Goal: Task Accomplishment & Management: Use online tool/utility

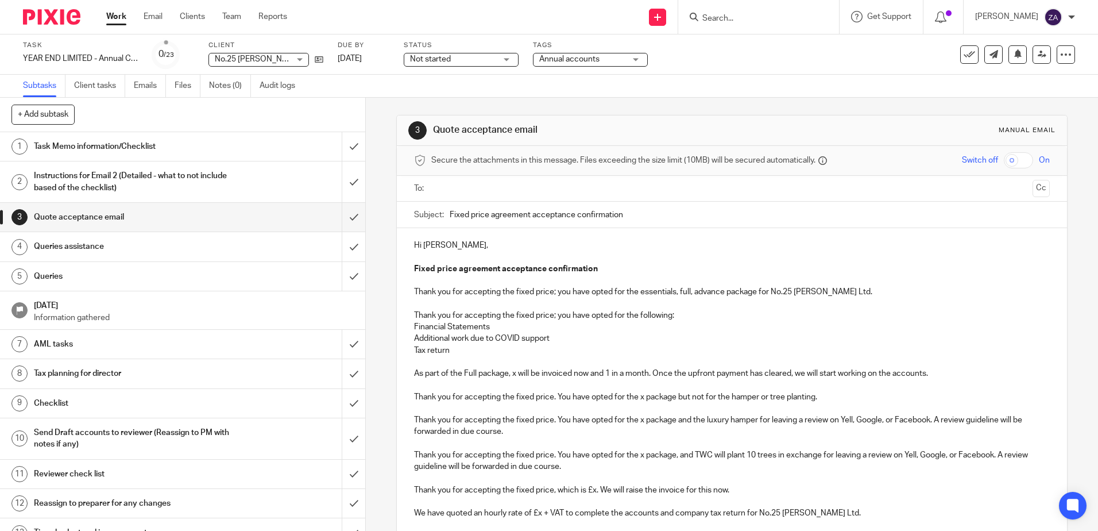
click at [190, 154] on h1 "Task Memo information/Checklist" at bounding box center [133, 146] width 198 height 17
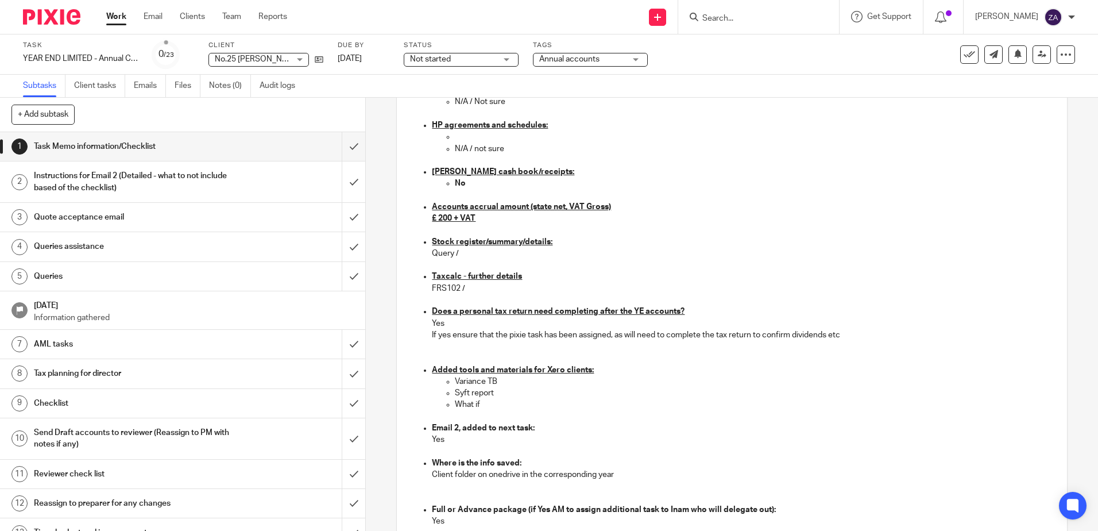
scroll to position [1034, 0]
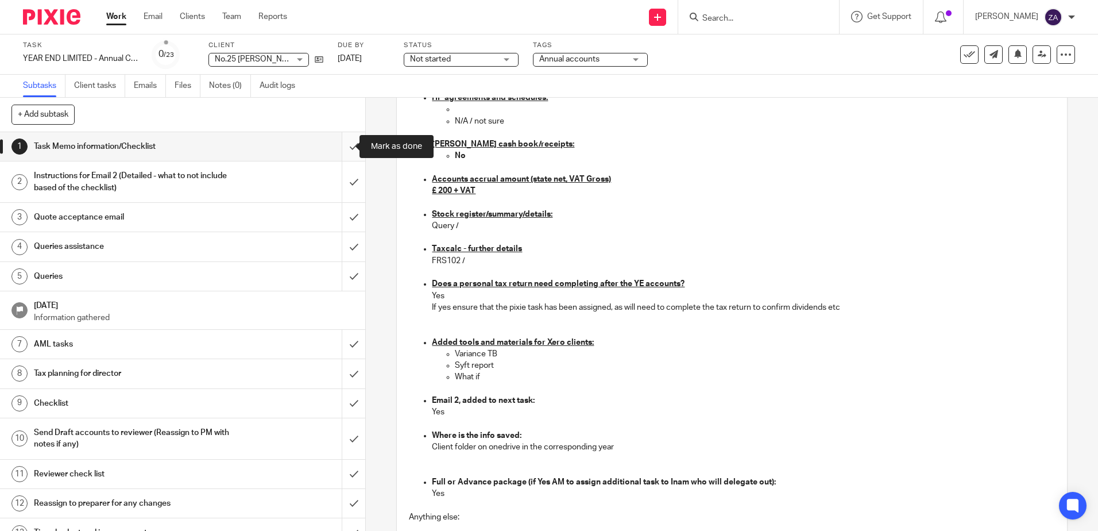
click at [340, 149] on input "submit" at bounding box center [182, 146] width 365 height 29
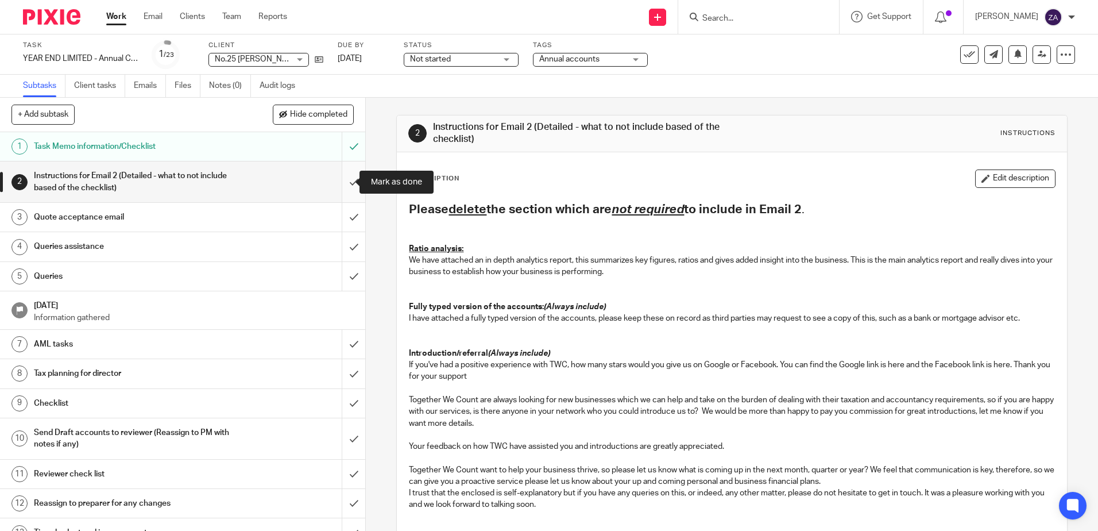
click at [342, 183] on input "submit" at bounding box center [182, 181] width 365 height 41
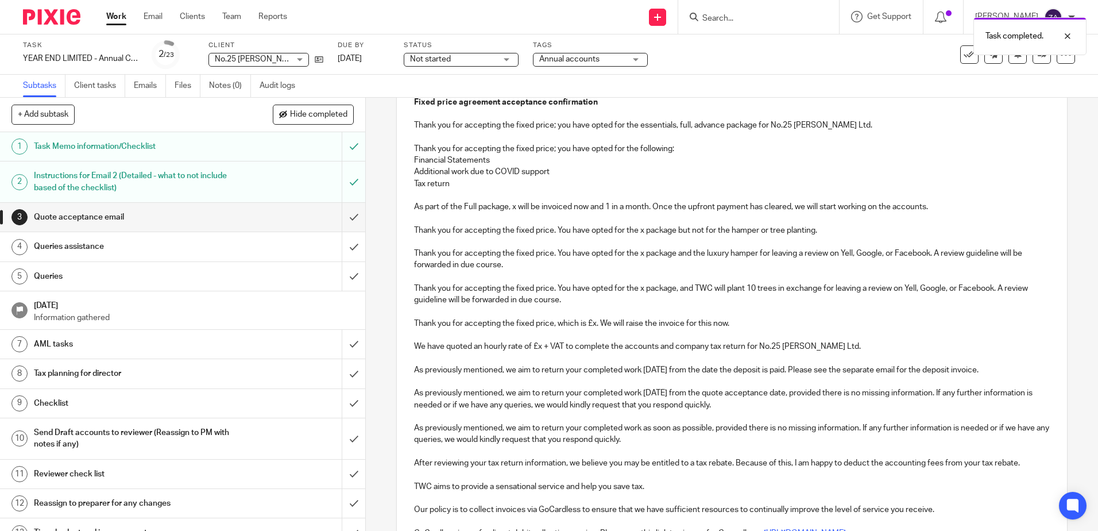
scroll to position [403, 0]
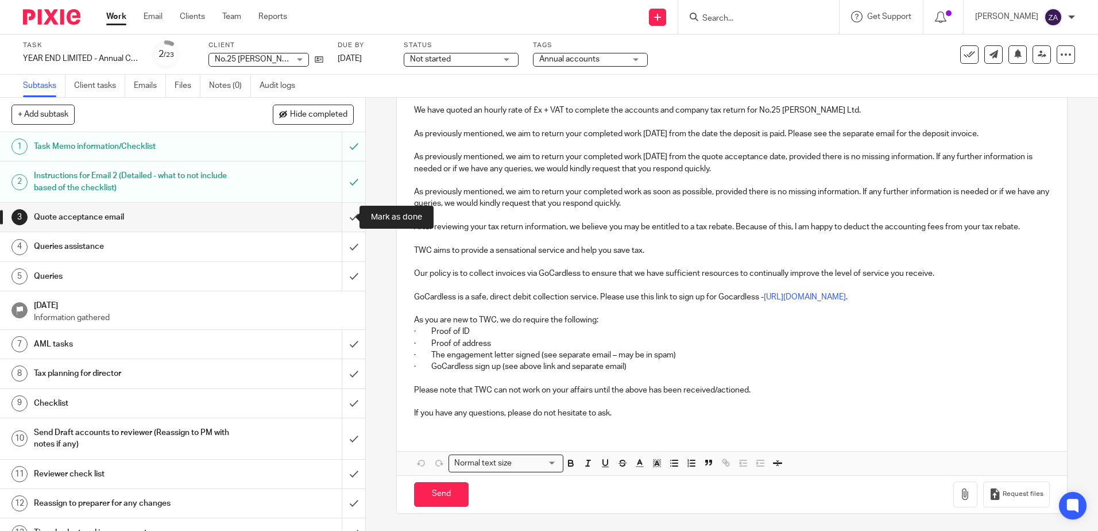
click at [343, 215] on input "submit" at bounding box center [182, 217] width 365 height 29
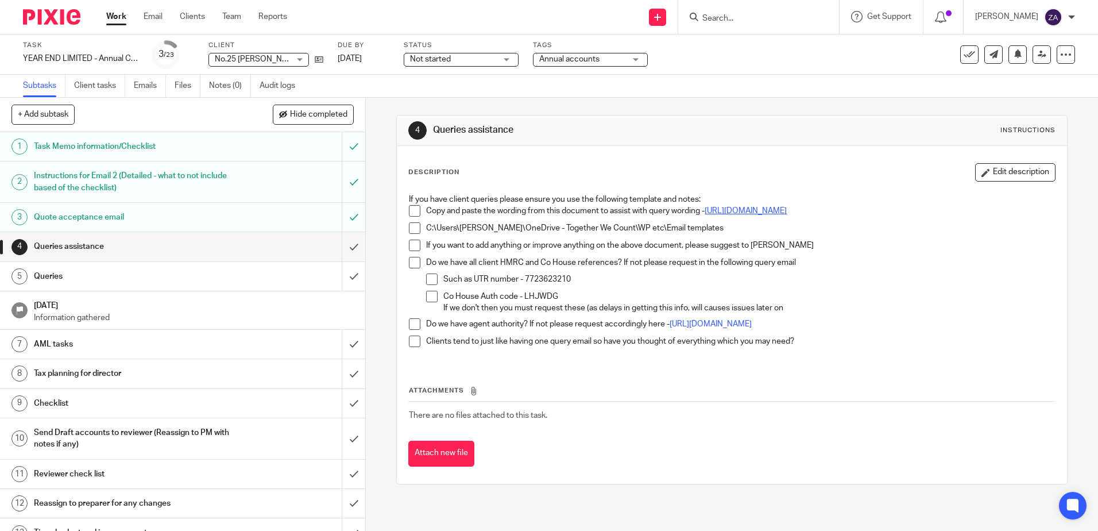
click at [764, 213] on link "https://togetherwecount-my.sharepoint.com/:w:/g/personal/onedrive_togetherwecou…" at bounding box center [746, 211] width 82 height 8
click at [187, 278] on h1 "Queries" at bounding box center [133, 276] width 198 height 17
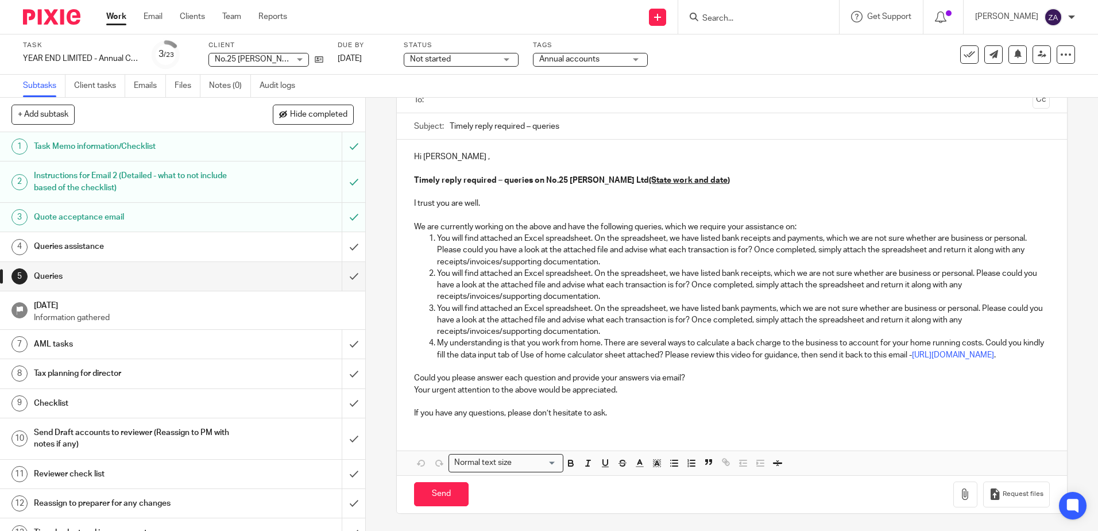
scroll to position [100, 0]
click at [461, 140] on div "Hi [PERSON_NAME] , Timely reply required – queries on No.25 [PERSON_NAME] Ltd (…" at bounding box center [732, 284] width 670 height 288
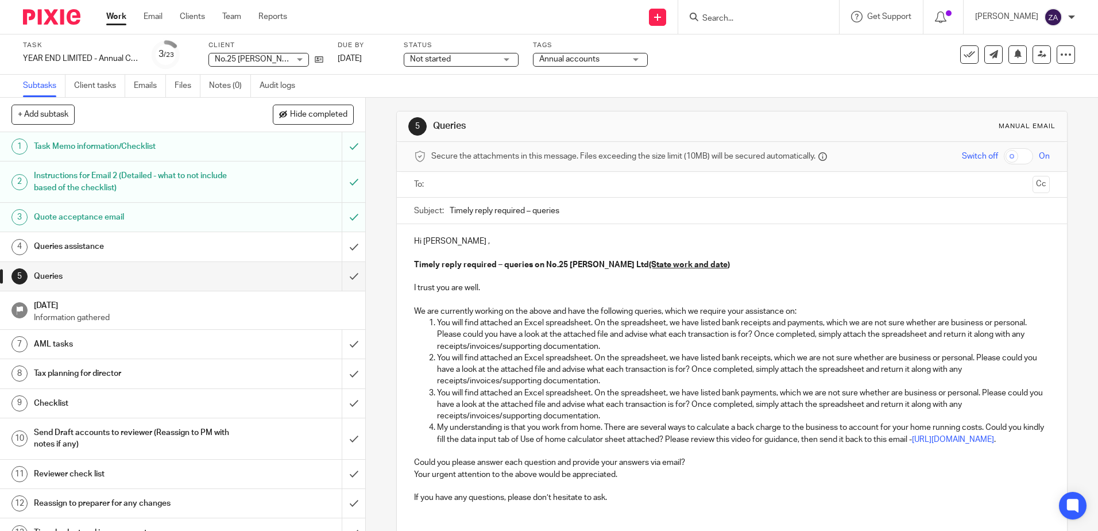
scroll to position [0, 0]
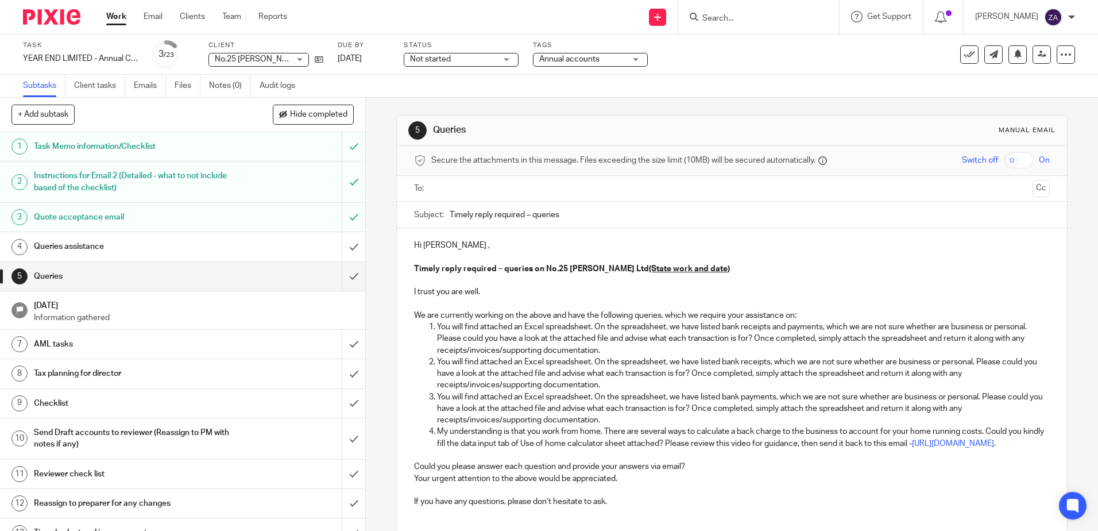
click at [590, 226] on input "Timely reply required – queries" at bounding box center [750, 215] width 600 height 26
paste input "Queries for Year-end accounts"
click at [492, 216] on input "No. 25 Bensn Limited Queries for Year-end accounts" at bounding box center [750, 215] width 600 height 26
click at [659, 216] on input "No. 25 [PERSON_NAME] Limited Queries for Year-end accounts" at bounding box center [750, 215] width 600 height 26
type input "No. 25 [PERSON_NAME] Limited Queries for Year-end accounts"
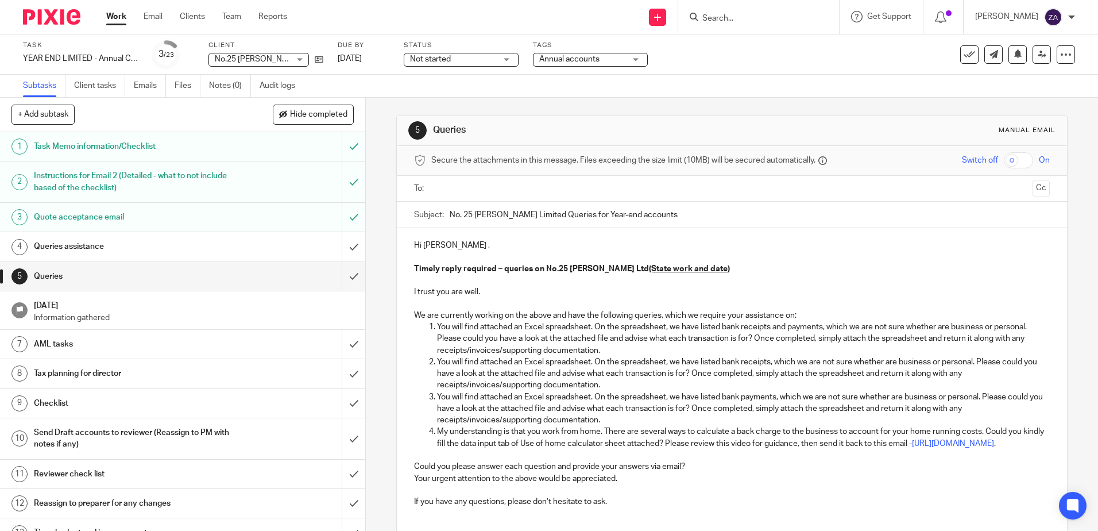
drag, startPoint x: 515, startPoint y: 305, endPoint x: 517, endPoint y: 312, distance: 7.1
click at [515, 305] on p at bounding box center [731, 303] width 635 height 11
drag, startPoint x: 808, startPoint y: 310, endPoint x: 830, endPoint y: 319, distance: 24.0
click at [808, 310] on p "We are currently working on the above and have the following queries, which we …" at bounding box center [731, 315] width 635 height 11
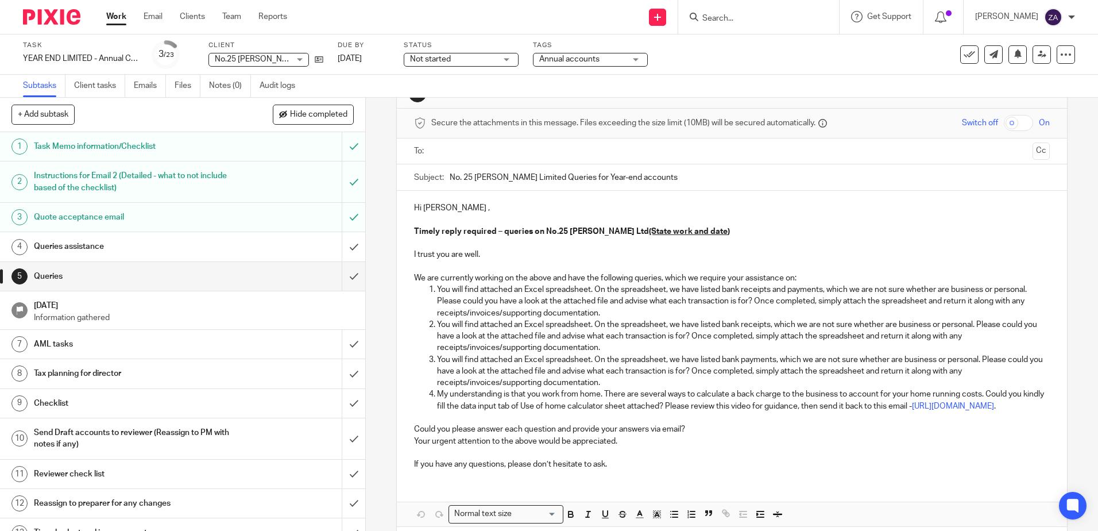
scroll to position [57, 0]
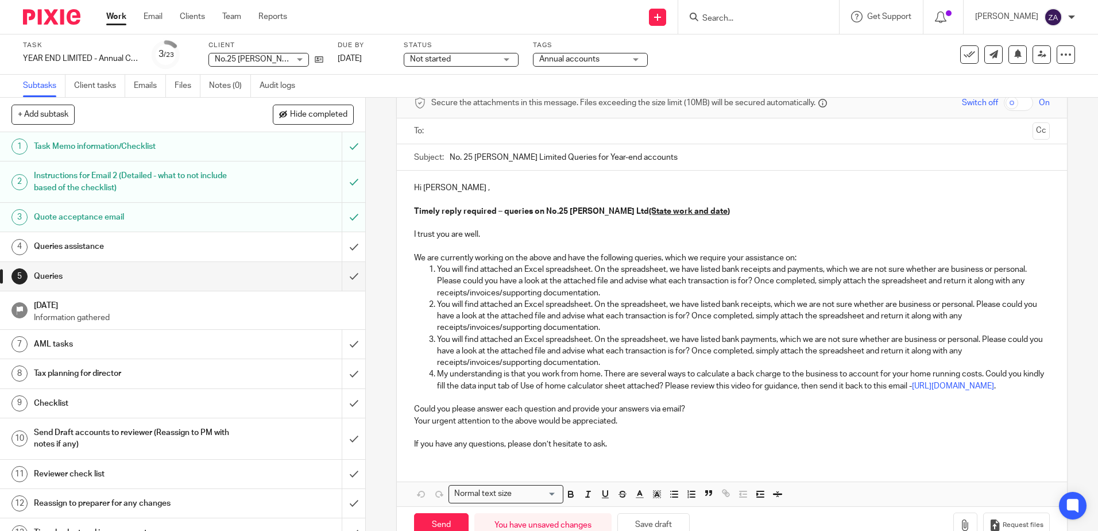
click at [437, 269] on li "You will find attached an Excel spreadsheet. On the spreadsheet, we have listed…" at bounding box center [743, 281] width 612 height 35
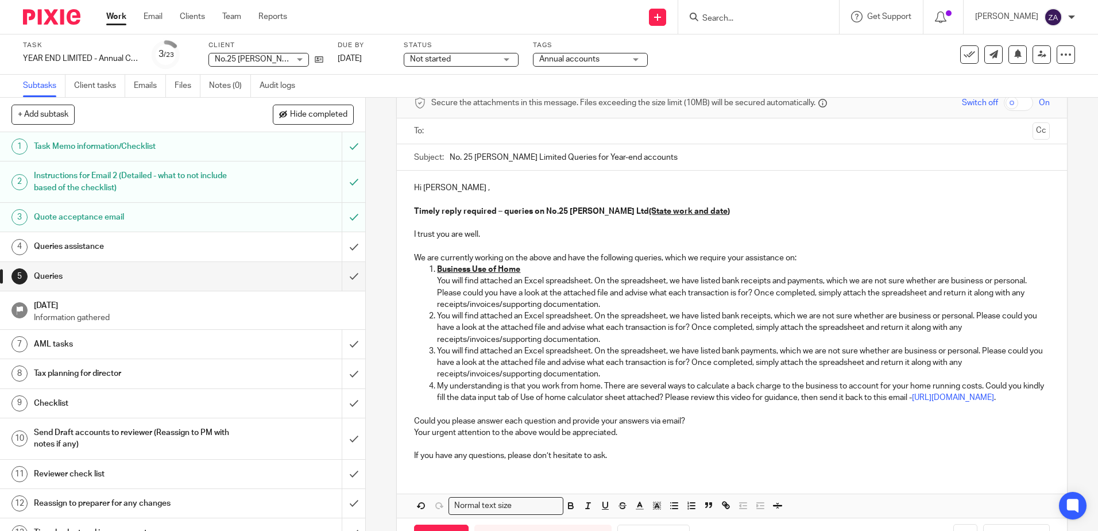
click at [424, 268] on ol "Business Use of Home You will find attached an Excel spreadsheet. On the spread…" at bounding box center [731, 334] width 635 height 140
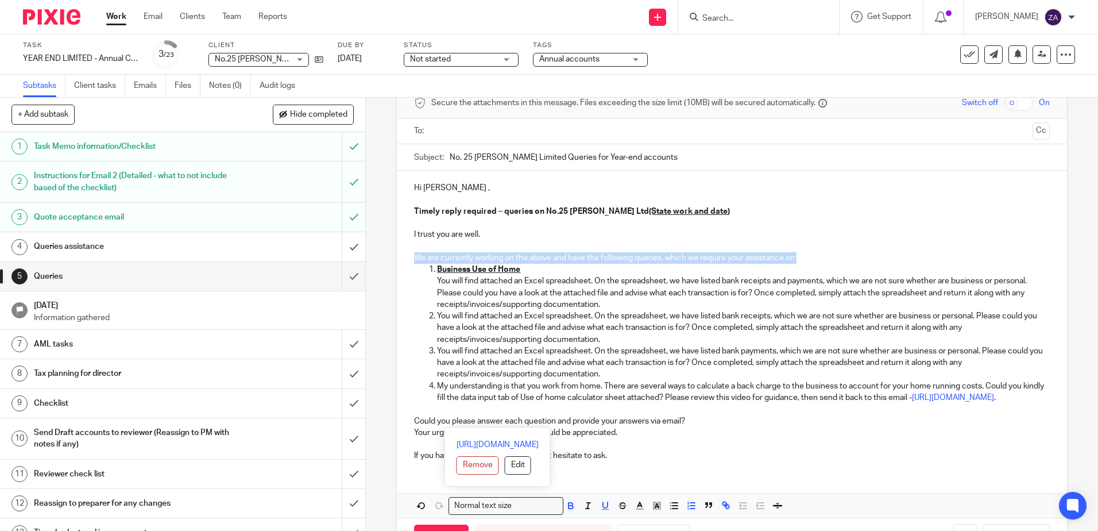
click at [583, 339] on p "You will find attached an Excel spreadsheet. On the spreadsheet, we have listed…" at bounding box center [743, 327] width 612 height 35
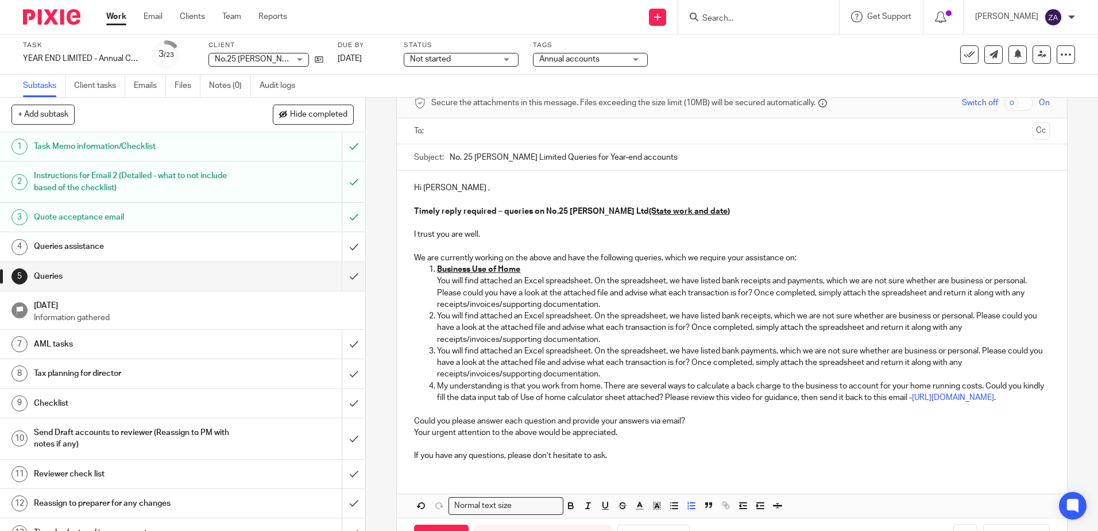
click at [533, 269] on p "Business Use of Home" at bounding box center [743, 269] width 612 height 11
click at [429, 277] on ol "Business Use of Home You will find attached an Excel spreadsheet. On the spread…" at bounding box center [731, 334] width 635 height 140
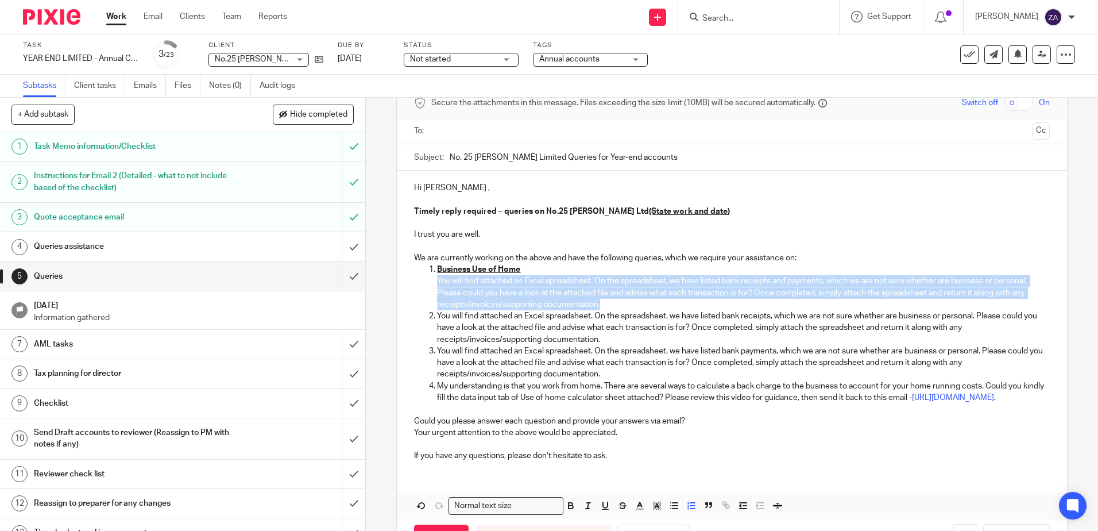
click at [597, 302] on p "You will find attached an Excel spreadsheet. On the spreadsheet, we have listed…" at bounding box center [743, 292] width 612 height 35
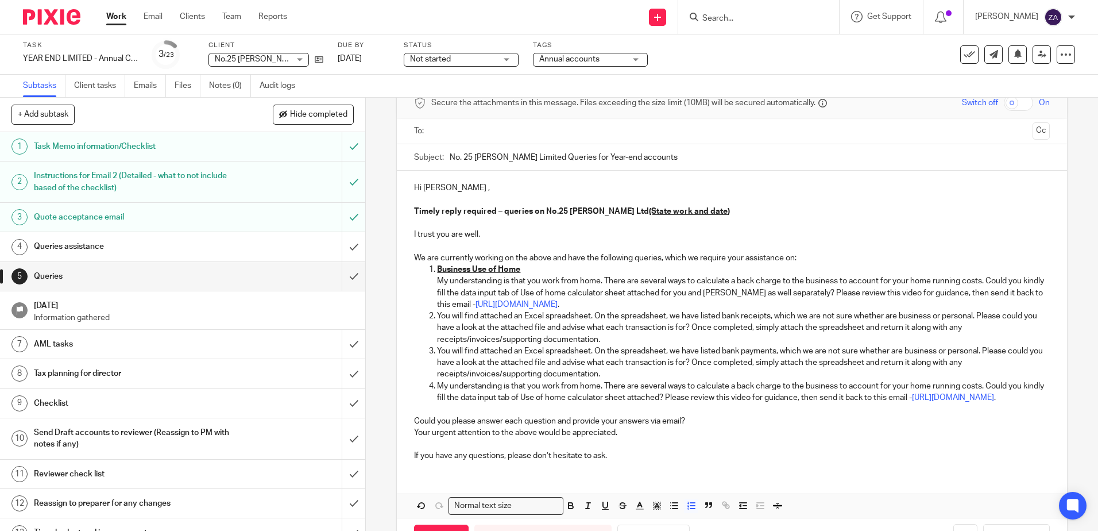
click at [791, 297] on p "My understanding is that you work from home. There are several ways to calculat…" at bounding box center [743, 292] width 612 height 35
click at [754, 295] on p "My understanding is that you work from home. There are several ways to calculat…" at bounding box center [743, 292] width 612 height 35
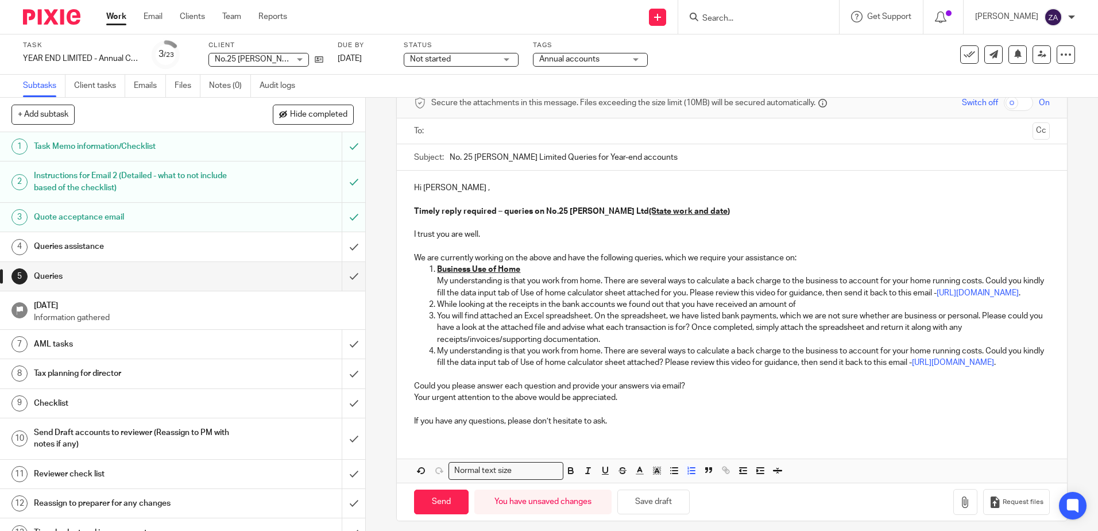
click at [815, 310] on p "While looking at the receipts in the bank accounts we found out that you have r…" at bounding box center [743, 304] width 612 height 11
click at [687, 310] on p "While looking at the receipts in the bank accounts we found out that you have r…" at bounding box center [743, 304] width 612 height 11
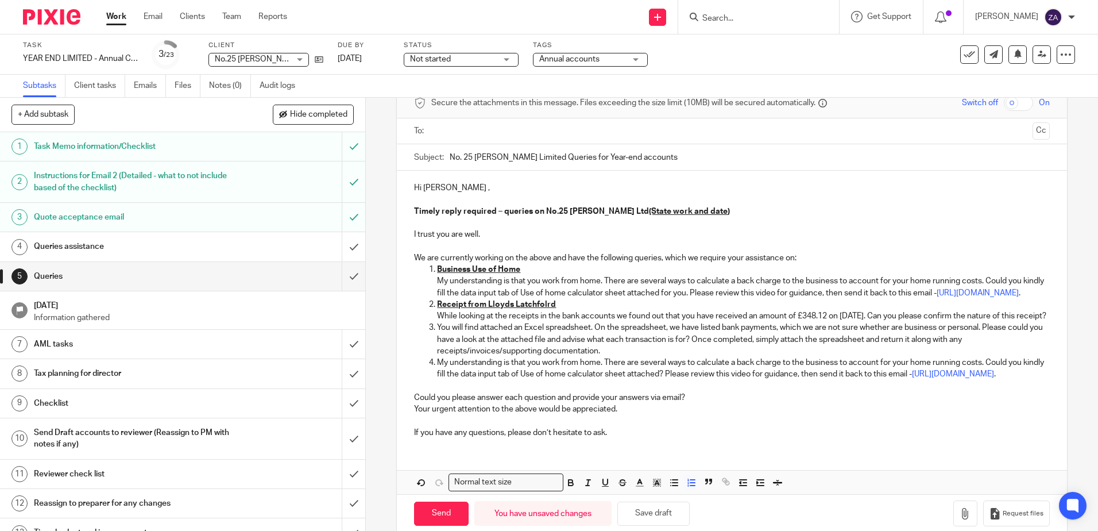
click at [564, 310] on p "Receipt from Lloyds Latchfolrd" at bounding box center [743, 304] width 612 height 11
click at [475, 322] on p "While looking at the receipts in the bank accounts we found out that you have r…" at bounding box center [743, 315] width 612 height 11
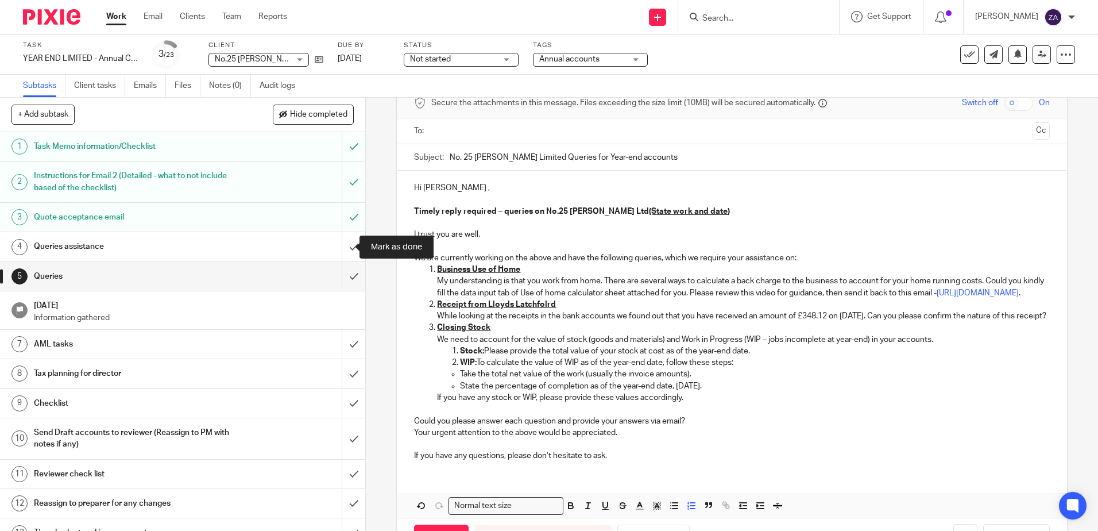
drag, startPoint x: 345, startPoint y: 247, endPoint x: 376, endPoint y: 271, distance: 39.7
click at [345, 247] on input "submit" at bounding box center [182, 246] width 365 height 29
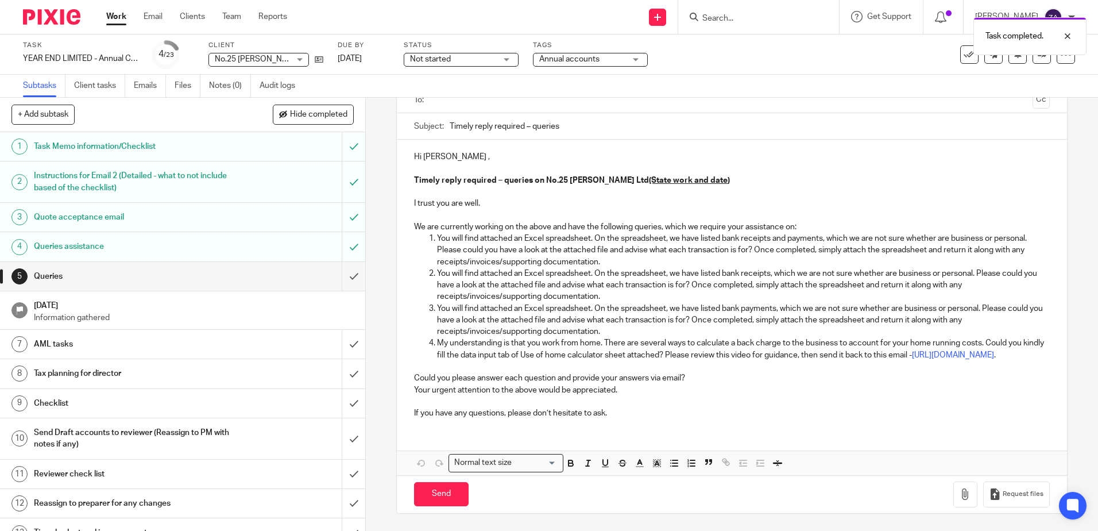
scroll to position [100, 0]
click at [624, 275] on p "You will find attached an Excel spreadsheet. On the spreadsheet, we have listed…" at bounding box center [743, 285] width 612 height 35
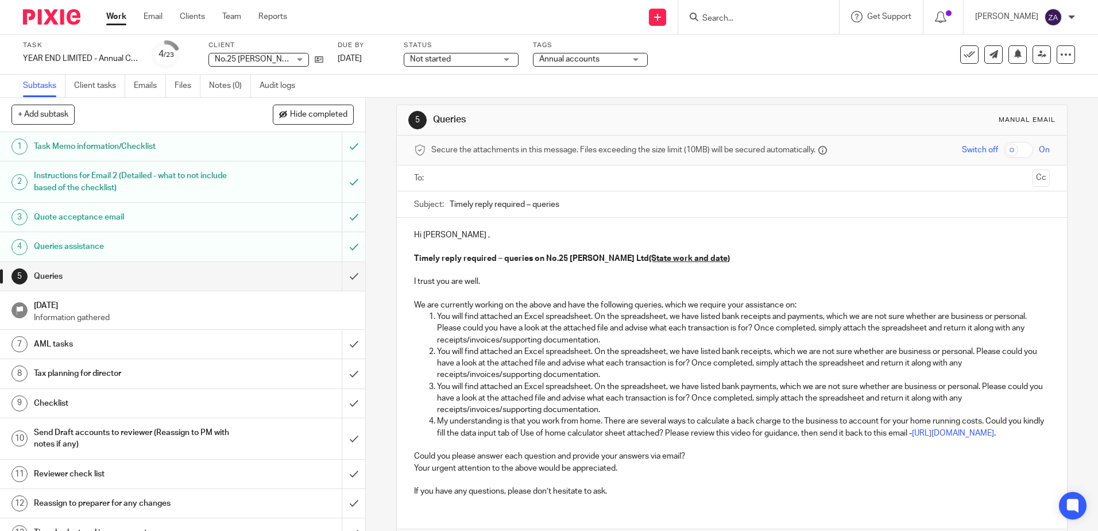
scroll to position [0, 0]
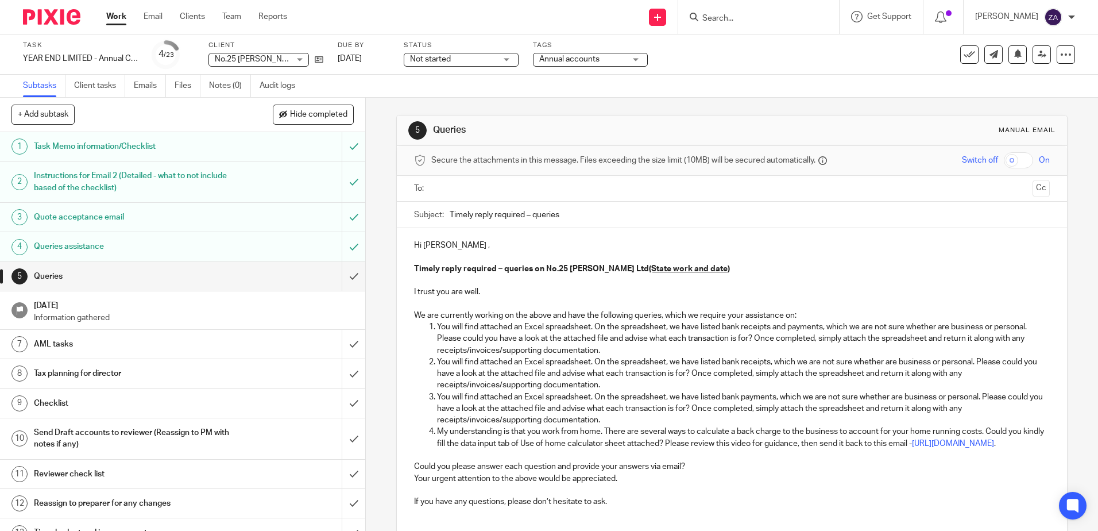
click at [586, 349] on p "You will find attached an Excel spreadsheet. On the spreadsheet, we have listed…" at bounding box center [743, 338] width 612 height 35
click at [438, 326] on p "You will find attached an Excel spreadsheet. On the spreadsheet, we have listed…" at bounding box center [743, 338] width 612 height 35
click at [437, 434] on p "My understanding is that you work from home. There are several ways to calculat…" at bounding box center [743, 438] width 612 height 24
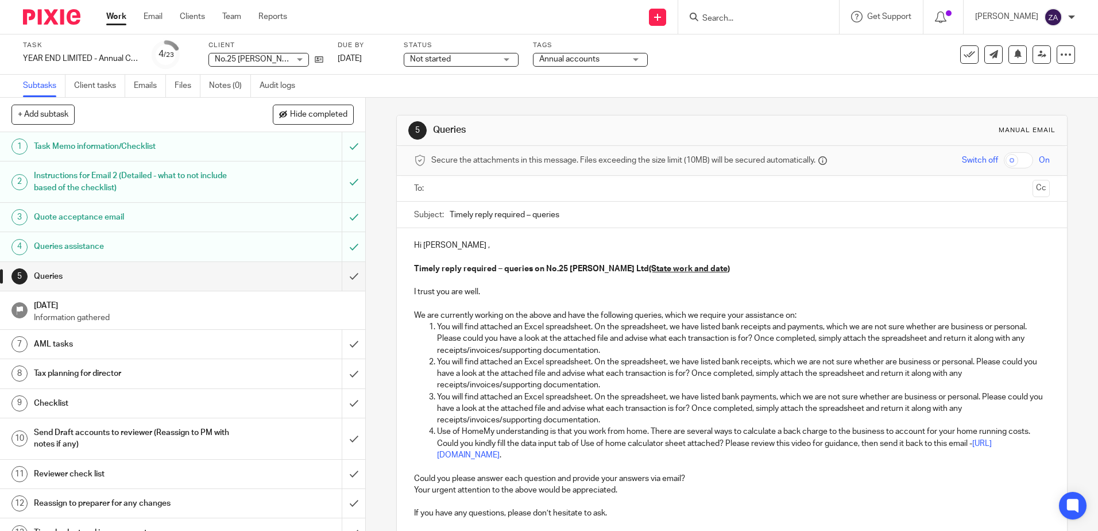
click at [498, 428] on p "Use of HomeMy understanding is that you work from home. There are several ways …" at bounding box center [743, 443] width 612 height 35
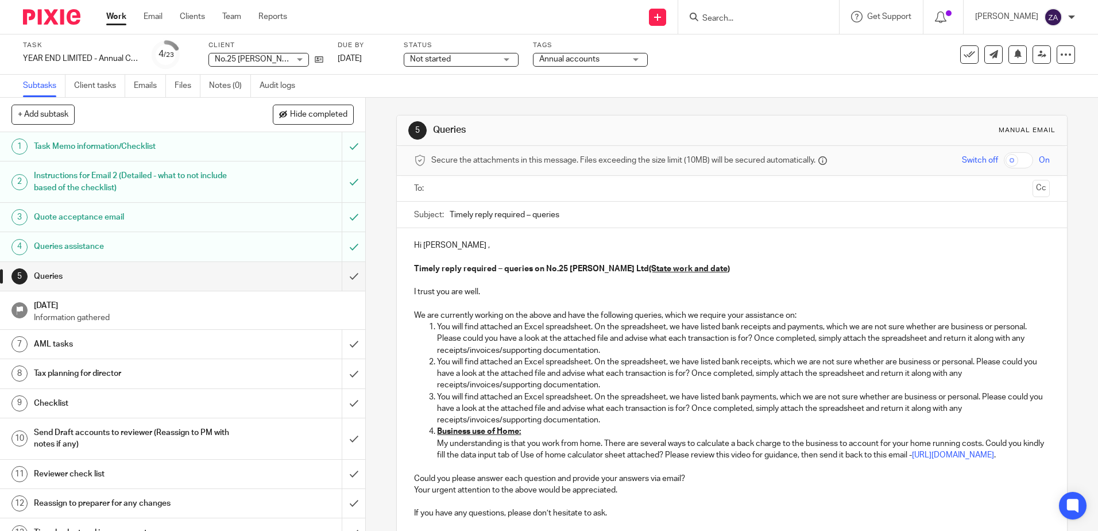
click at [437, 328] on p "You will find attached an Excel spreadsheet. On the spreadsheet, we have listed…" at bounding box center [743, 338] width 612 height 35
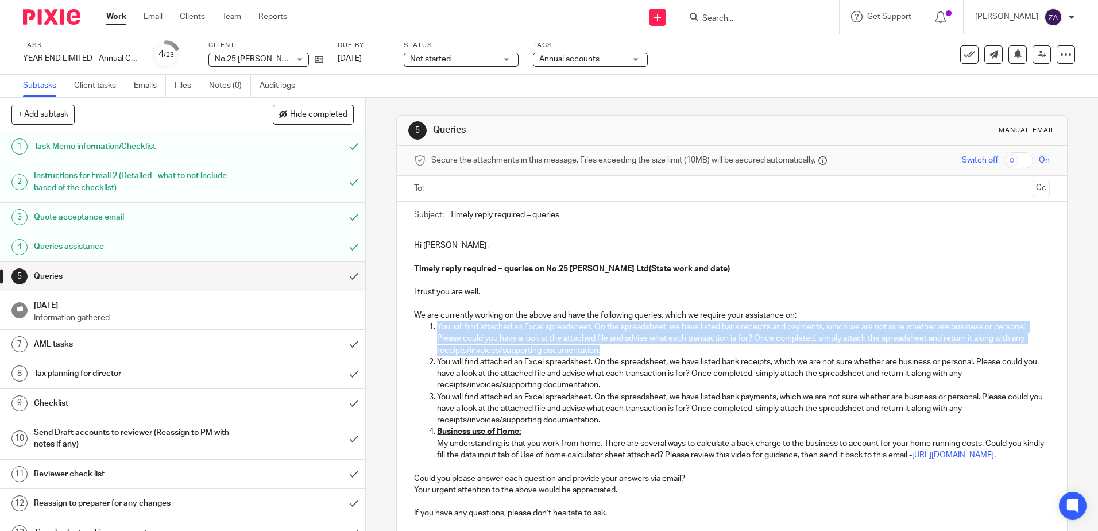
click at [598, 347] on p "You will find attached an Excel spreadsheet. On the spreadsheet, we have listed…" at bounding box center [743, 338] width 612 height 35
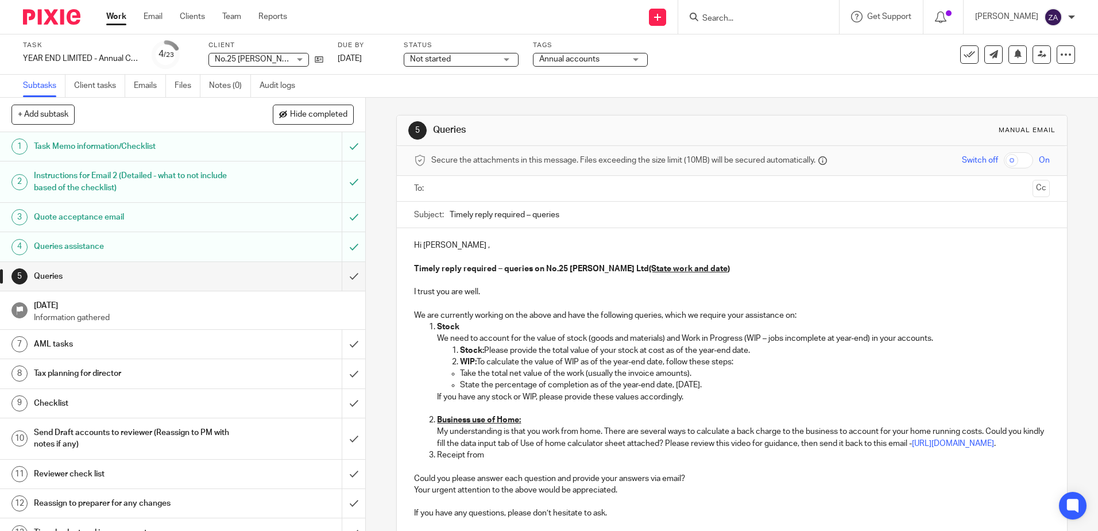
click at [492, 449] on p "My understanding is that you work from home. There are several ways to calculat…" at bounding box center [743, 438] width 612 height 24
click at [490, 461] on p "Receipt from" at bounding box center [743, 454] width 612 height 11
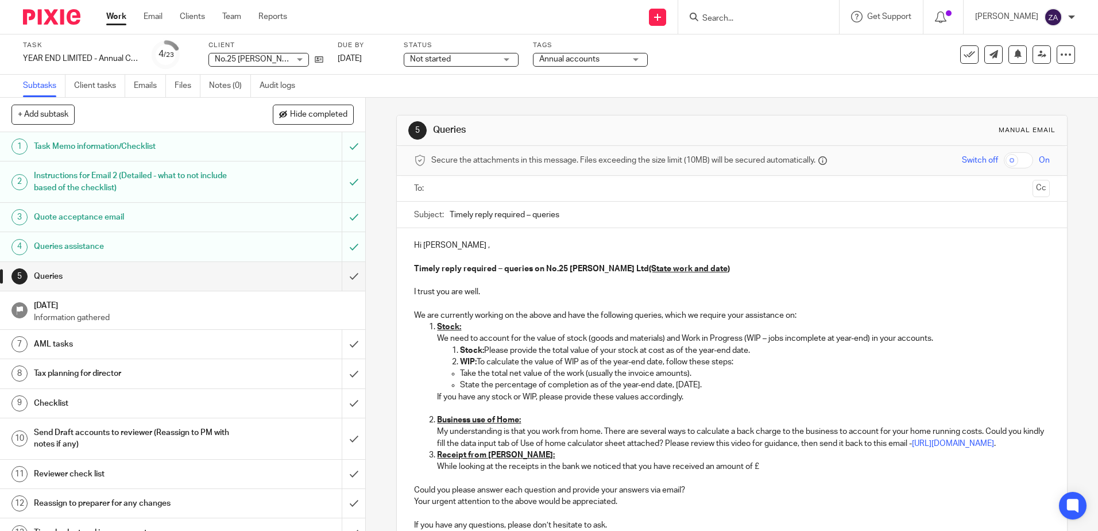
click at [776, 472] on p "While looking at the receipts in the bank we noticed that you have received an …" at bounding box center [743, 466] width 612 height 11
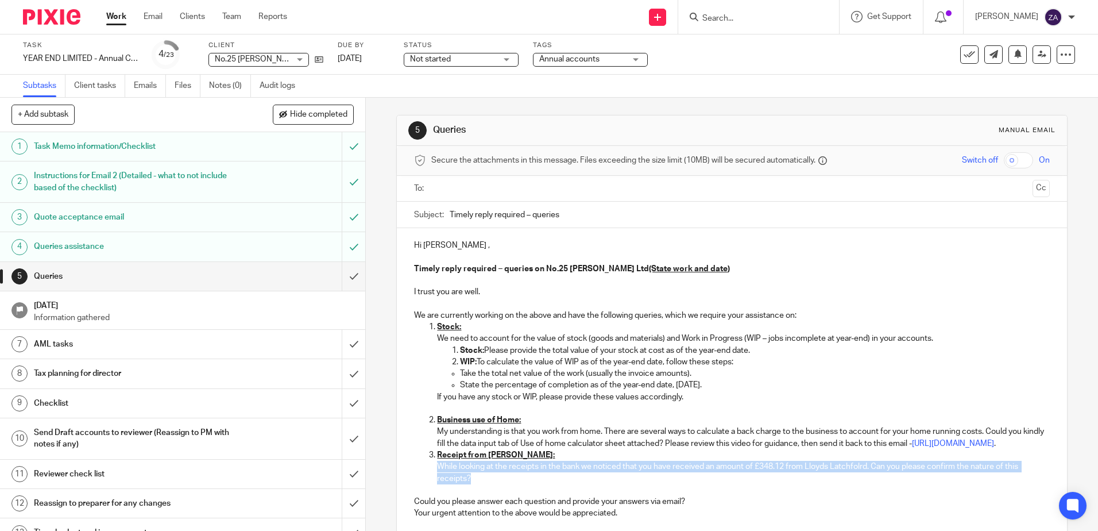
copy p "While looking at the receipts in the bank we noticed that you have received an …"
click at [437, 476] on p "While looking at the receipts in the bank we noticed that you have received an …" at bounding box center [743, 473] width 612 height 24
click at [464, 484] on p "While looking at the receipts in the bank we noticed that you have received an …" at bounding box center [743, 473] width 612 height 24
click at [469, 484] on p "While looking at the receipts in the bank we noticed that you have received an …" at bounding box center [743, 473] width 612 height 24
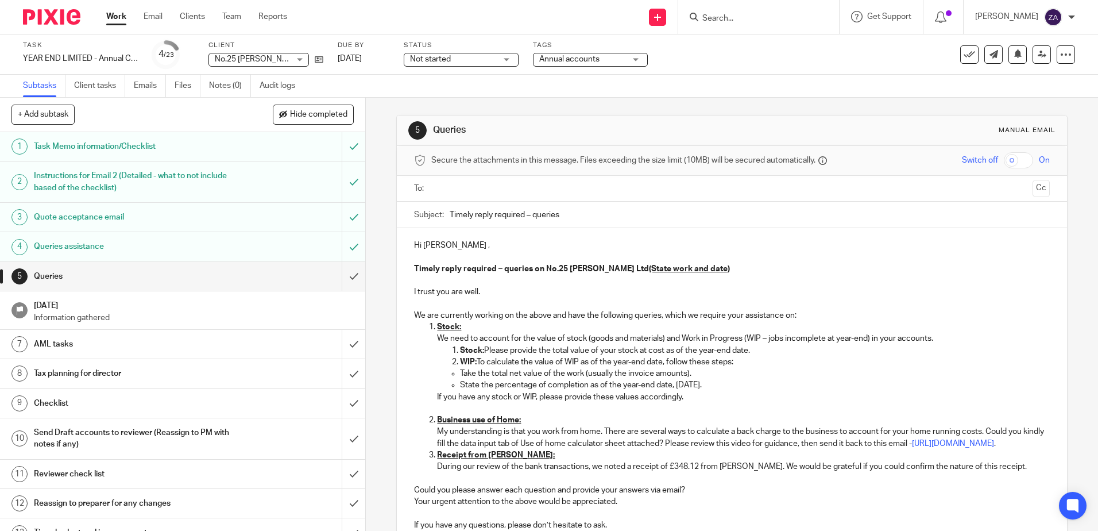
click at [764, 472] on p "During our review of the bank transactions, we noted a receipt of £348.12 from …" at bounding box center [743, 466] width 612 height 11
click at [772, 472] on p "During our review of the bank transactions, we noted a receipt of £348.12 from …" at bounding box center [743, 466] width 612 height 11
click at [1025, 472] on p "During our review of the bank transactions, we noted a receipt of £348.12 from …" at bounding box center [743, 466] width 612 height 11
click at [548, 459] on u "Receipt from [PERSON_NAME]:" at bounding box center [496, 455] width 118 height 8
click at [687, 434] on p "My understanding is that you work from home. There are several ways to calculat…" at bounding box center [743, 438] width 612 height 24
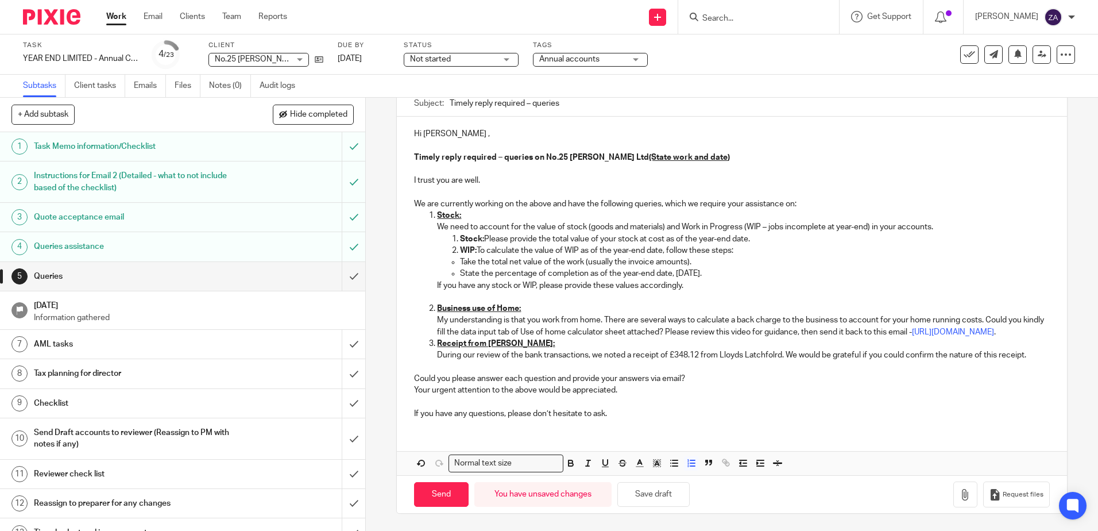
scroll to position [123, 0]
click at [640, 497] on button "Save draft" at bounding box center [653, 494] width 72 height 25
click at [623, 413] on p "If you have any questions, please don’t hesitate to ask." at bounding box center [731, 413] width 635 height 11
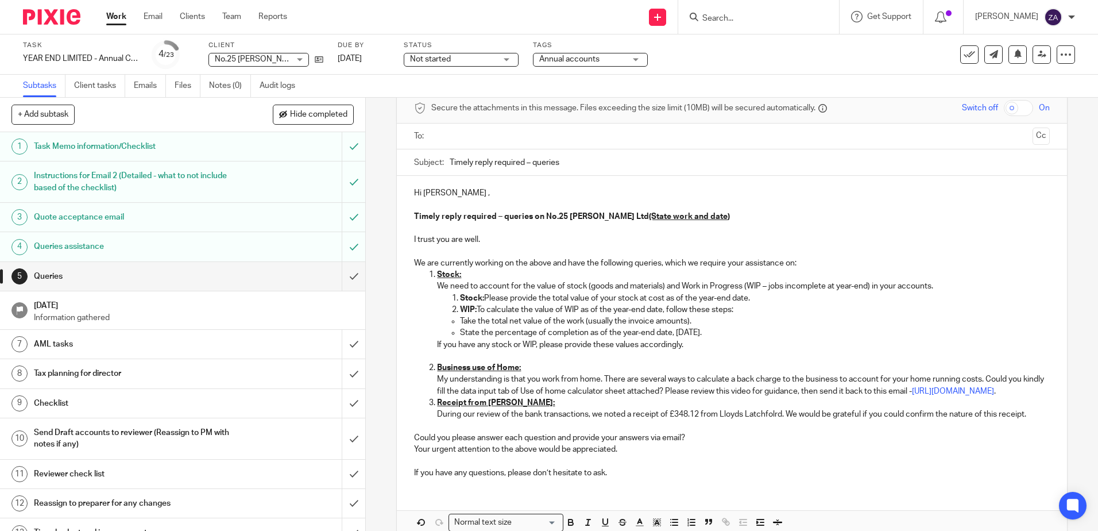
scroll to position [0, 0]
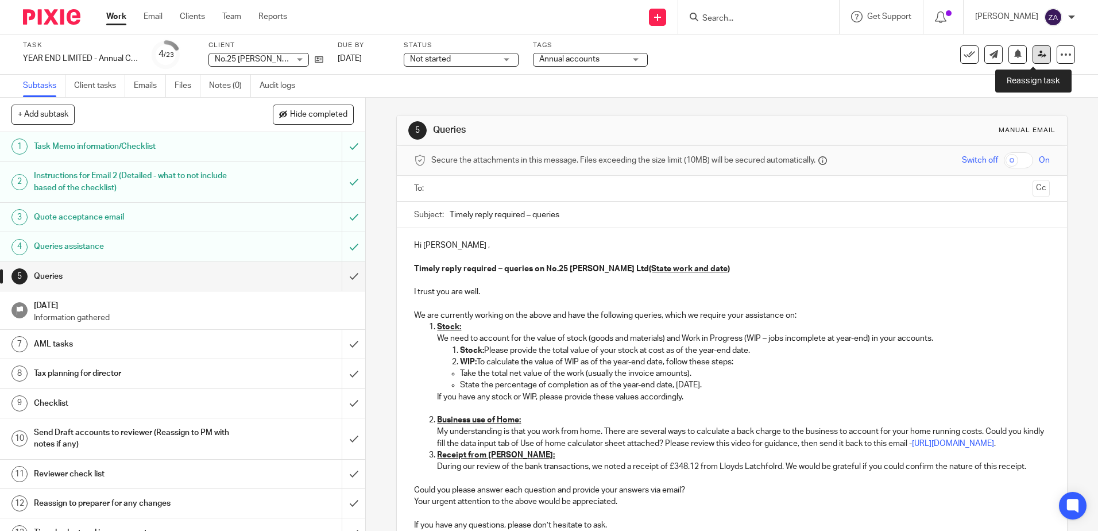
click at [1038, 54] on link at bounding box center [1042, 54] width 18 height 18
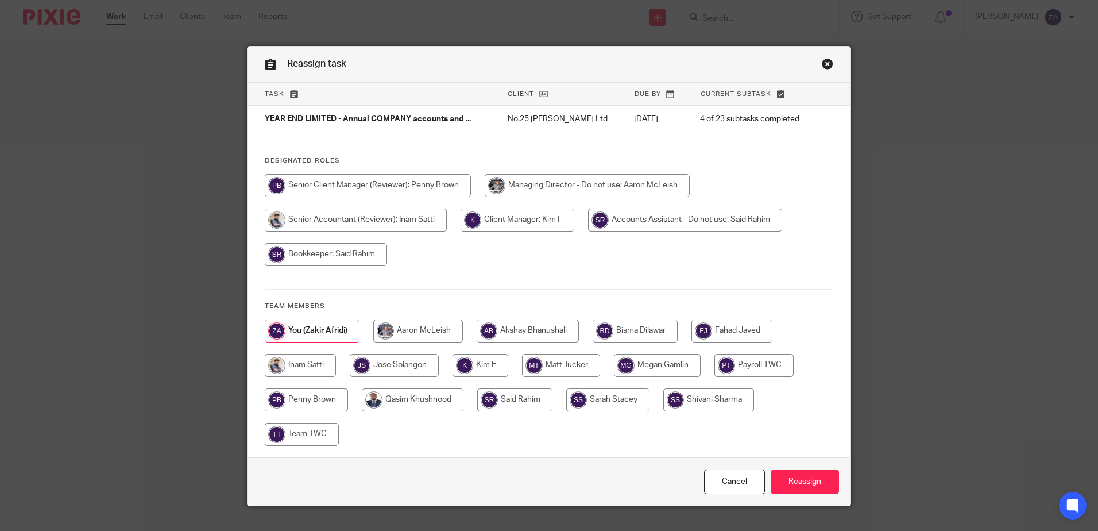
click at [319, 362] on input "radio" at bounding box center [300, 365] width 71 height 23
radio input "true"
click at [793, 483] on input "Reassign" at bounding box center [805, 481] width 68 height 25
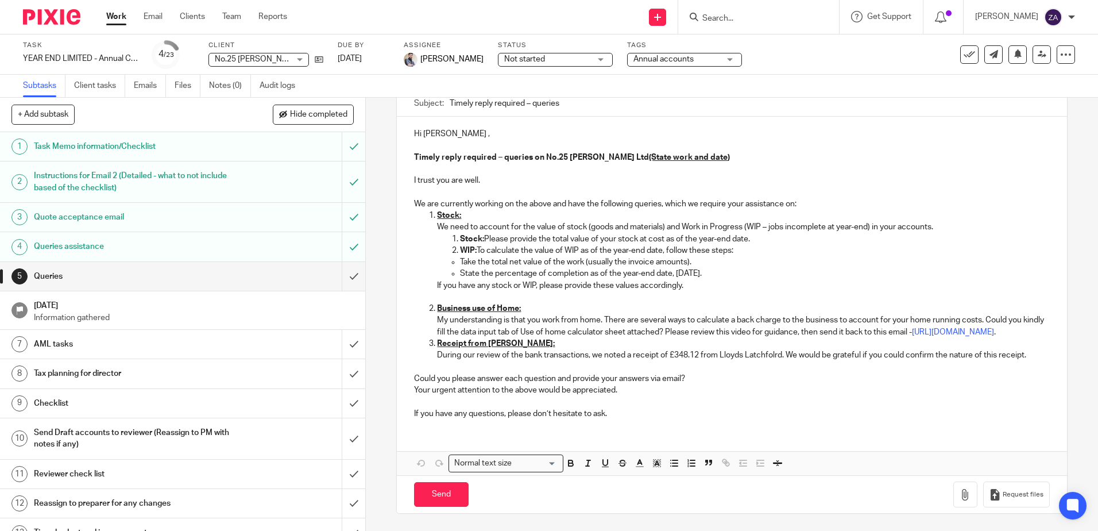
scroll to position [123, 0]
